Goal: Task Accomplishment & Management: Manage account settings

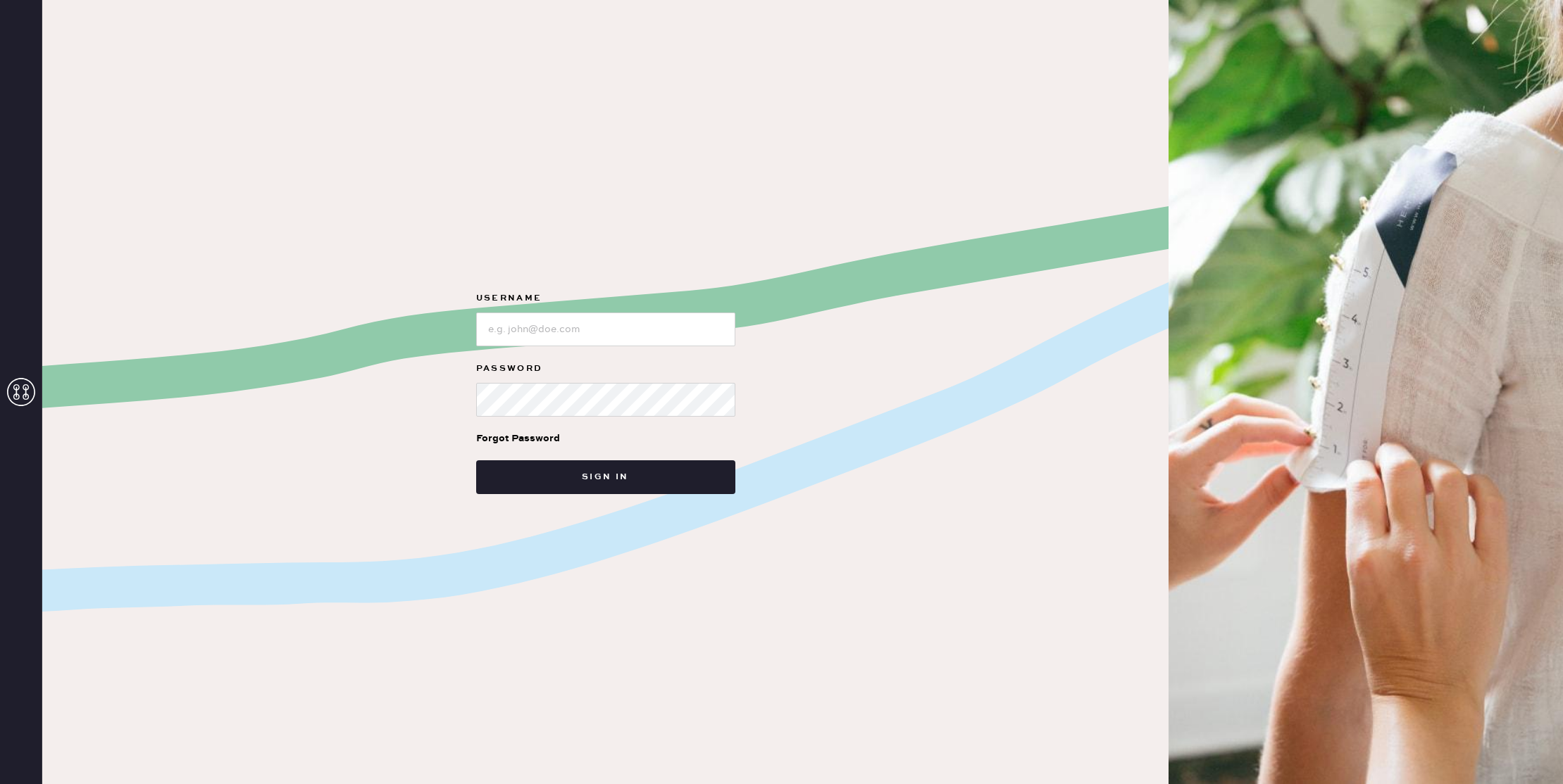
click at [13, 392] on icon at bounding box center [21, 392] width 28 height 28
click at [547, 313] on input "loginName" at bounding box center [606, 329] width 260 height 33
click at [16, 386] on icon at bounding box center [21, 392] width 28 height 28
